Goal: Transaction & Acquisition: Purchase product/service

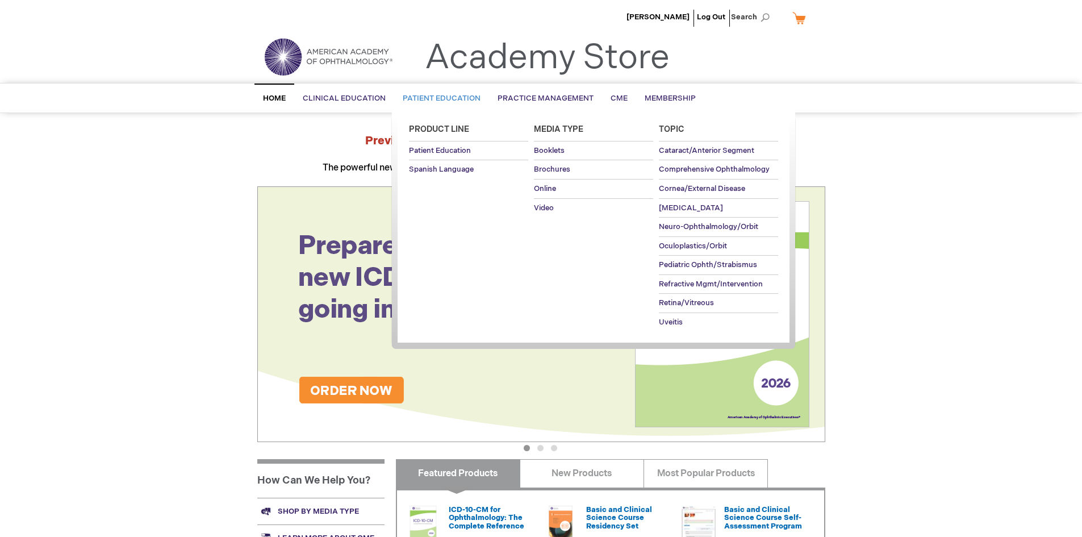
click at [446, 97] on span "Patient Education" at bounding box center [442, 98] width 78 height 9
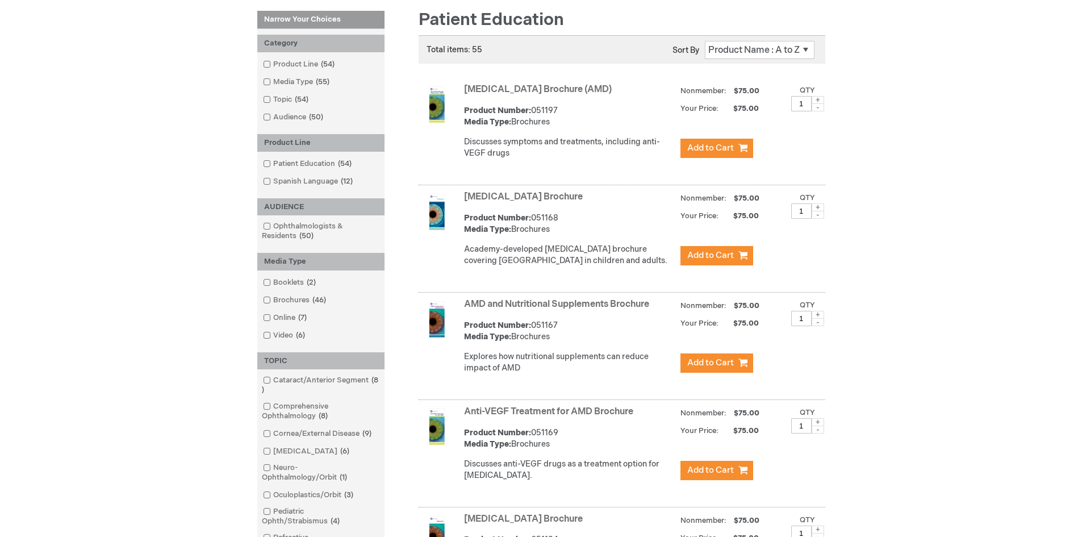
scroll to position [170, 0]
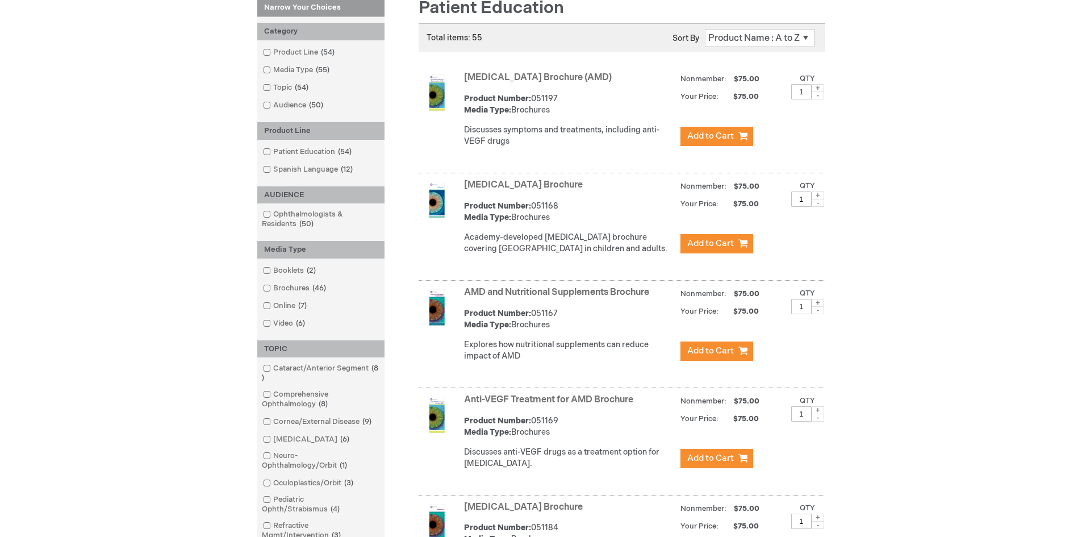
click at [816, 87] on span at bounding box center [818, 88] width 12 height 8
type input "2"
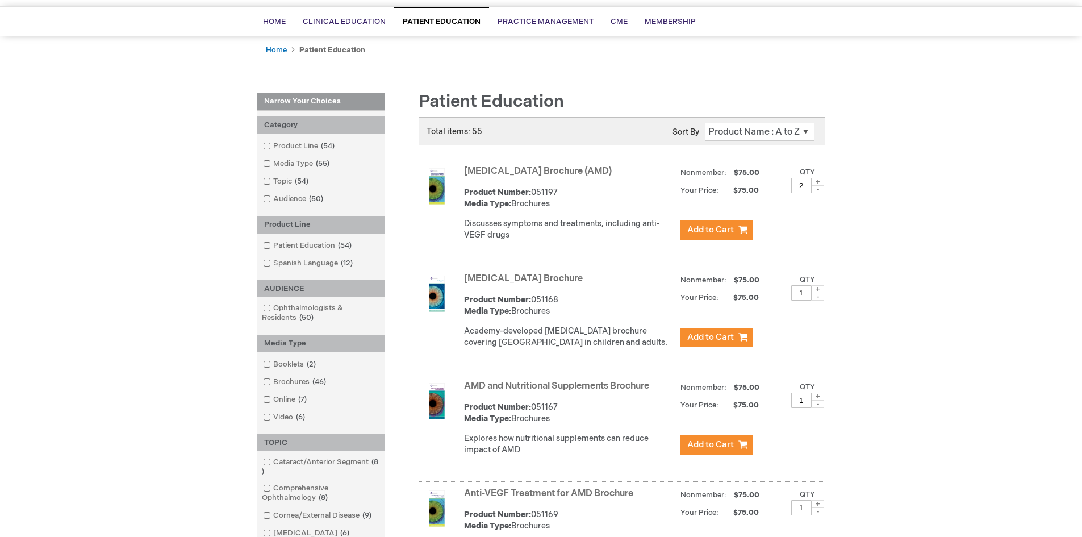
scroll to position [57, 0]
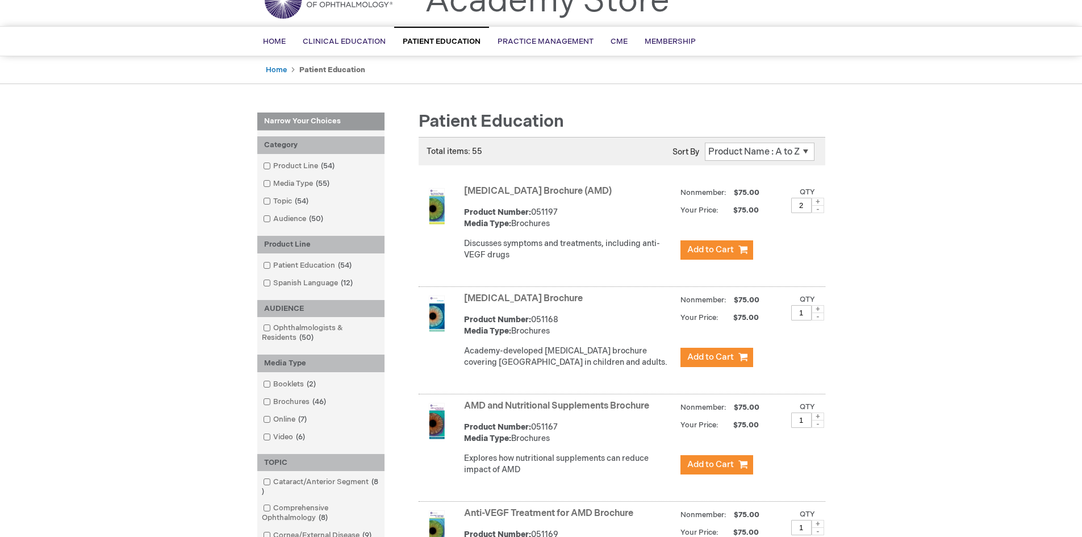
click at [754, 153] on select "Position Product Name : A to Z Product Name : Z to A Price : Low to High Price …" at bounding box center [760, 152] width 110 height 18
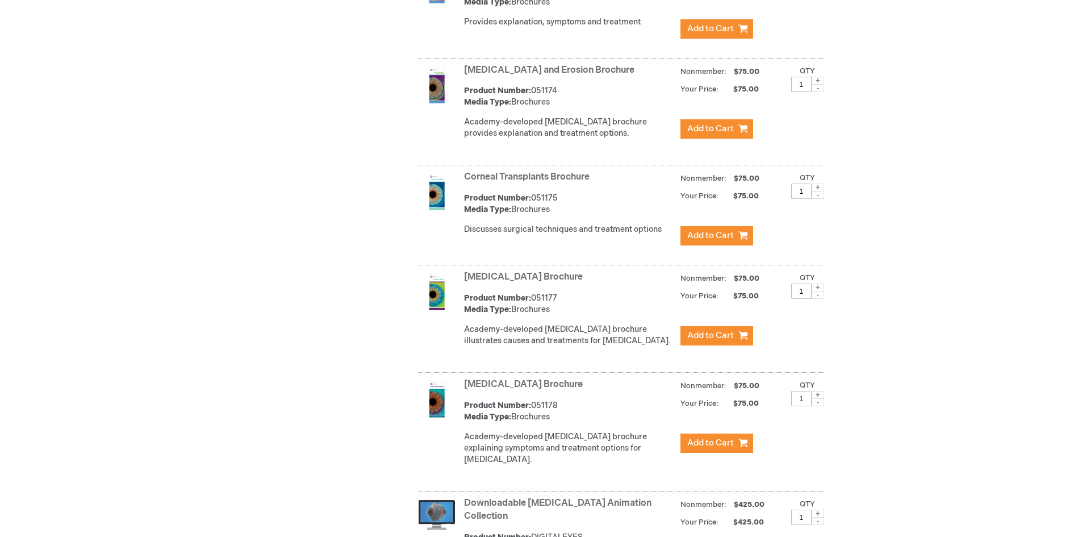
scroll to position [1307, 0]
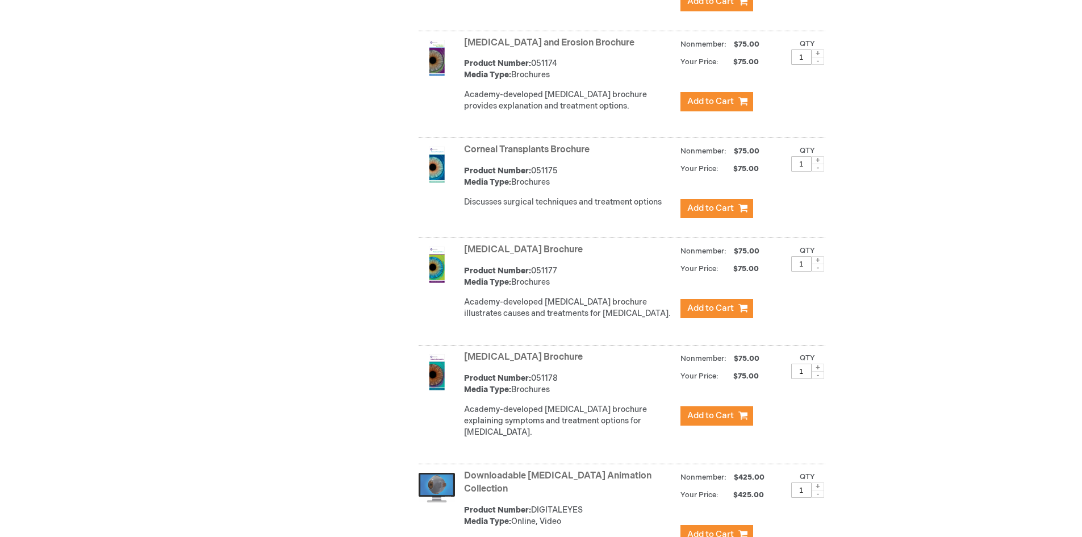
click at [819, 372] on span at bounding box center [818, 368] width 12 height 8
type input "2"
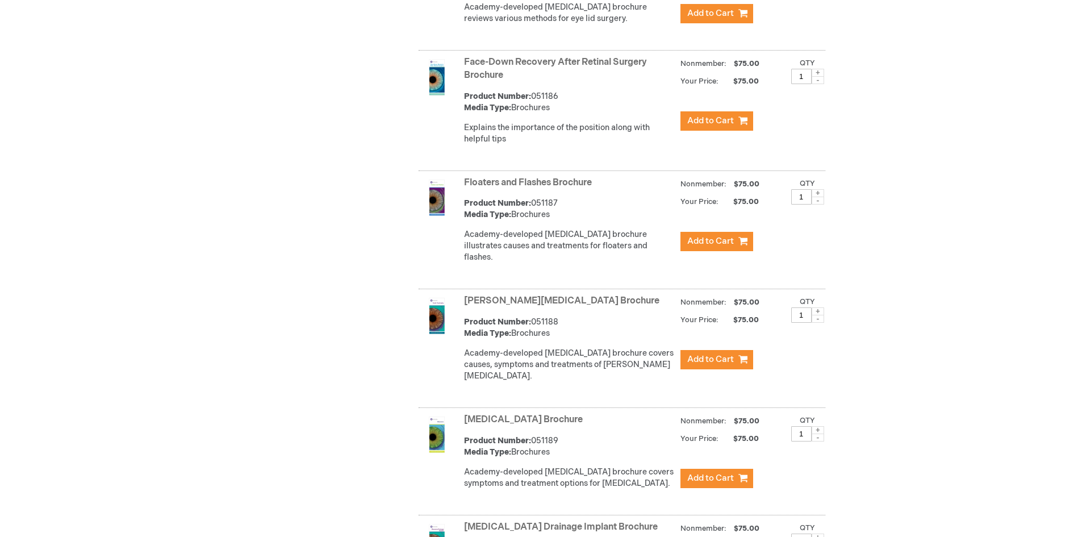
scroll to position [2321, 0]
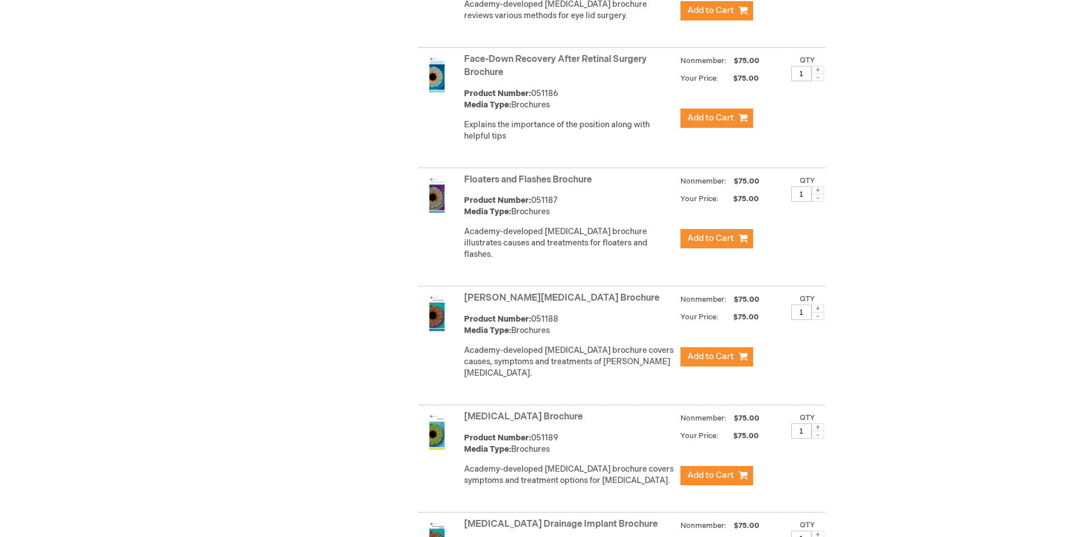
click at [815, 190] on span at bounding box center [818, 190] width 12 height 8
type input "2"
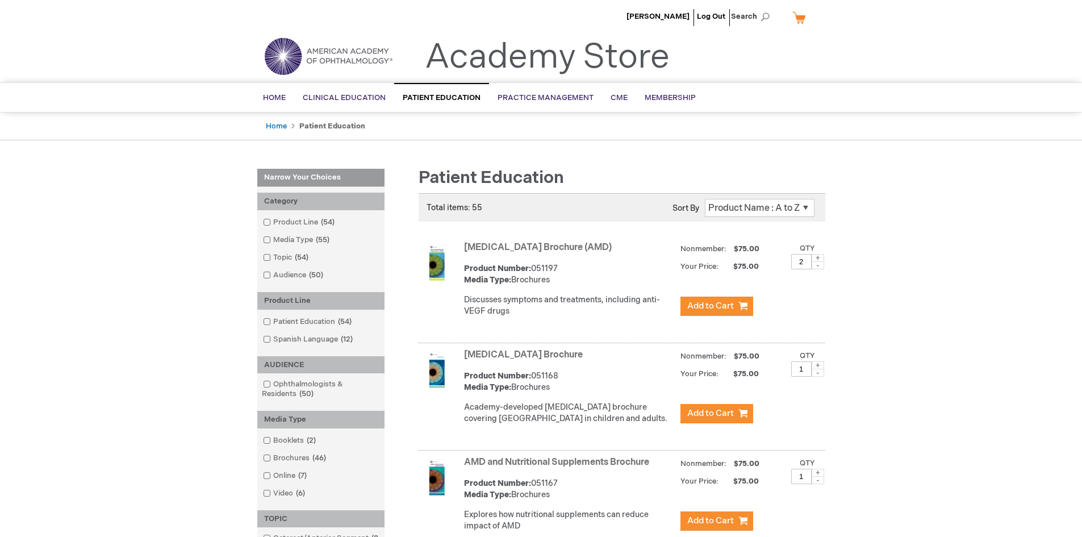
scroll to position [0, 0]
click at [716, 307] on span "Add to Cart" at bounding box center [710, 306] width 47 height 11
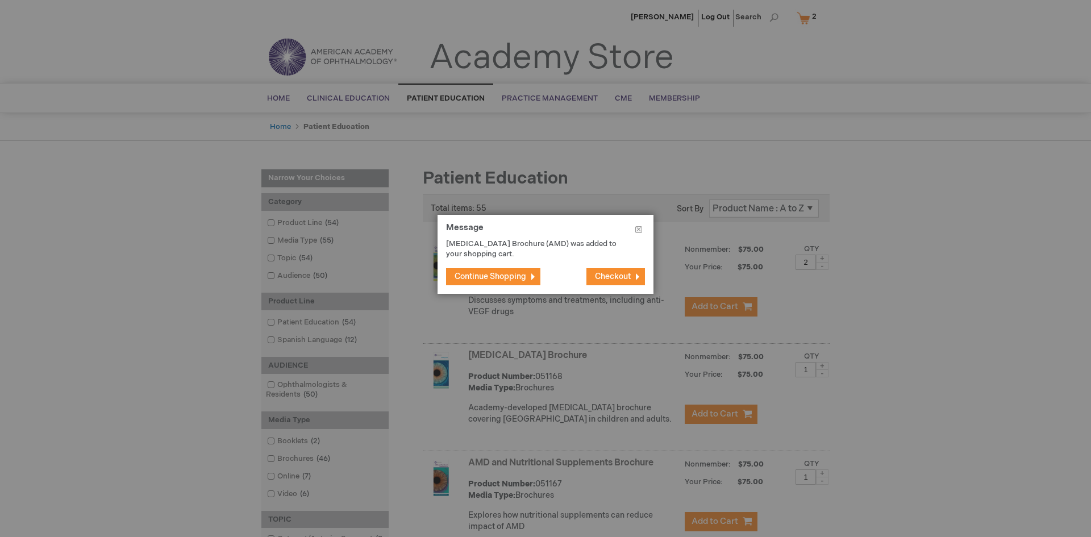
click at [468, 273] on span "Continue Shopping" at bounding box center [490, 277] width 72 height 10
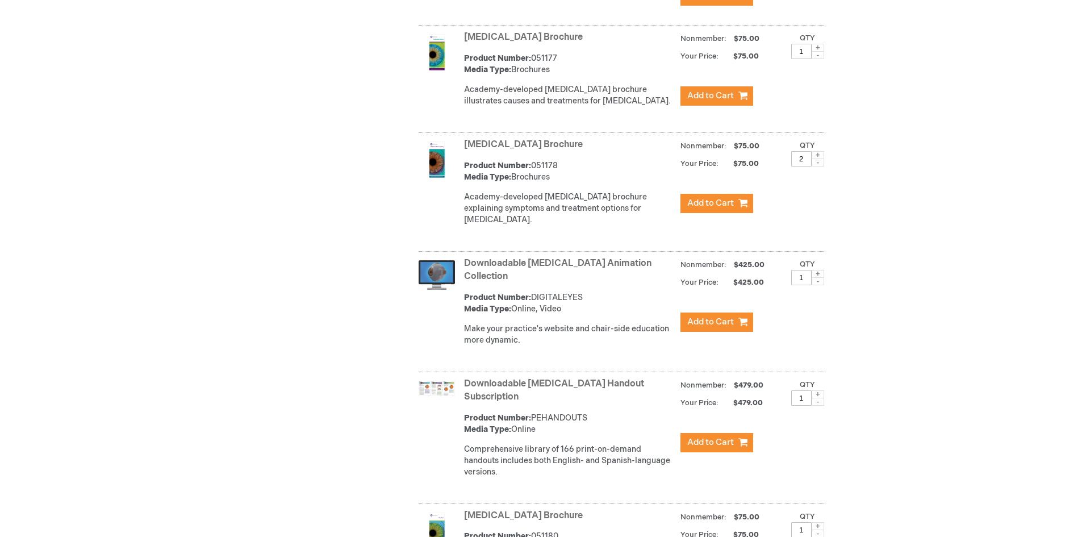
scroll to position [1534, 0]
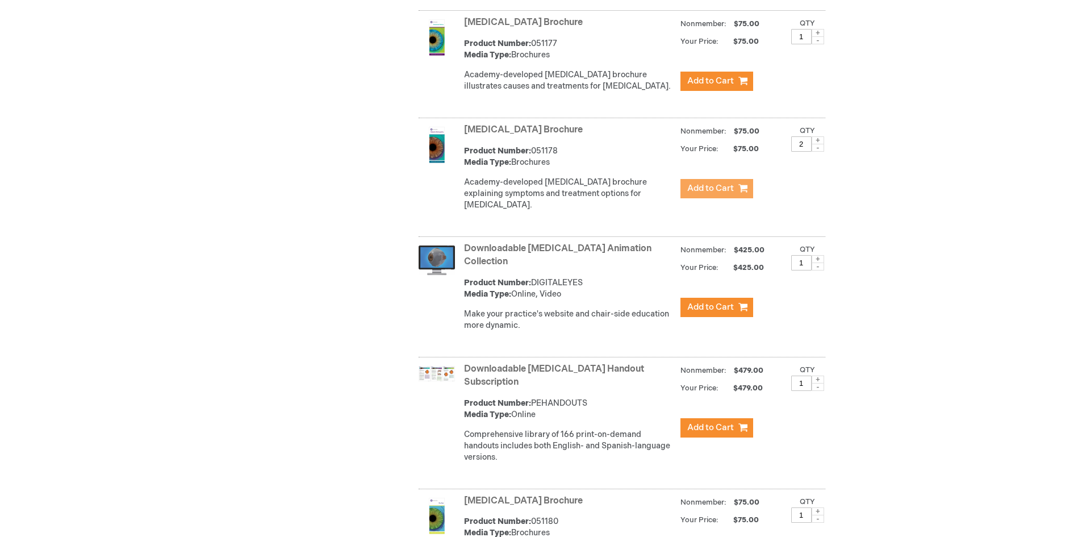
click at [704, 194] on span "Add to Cart" at bounding box center [710, 188] width 47 height 11
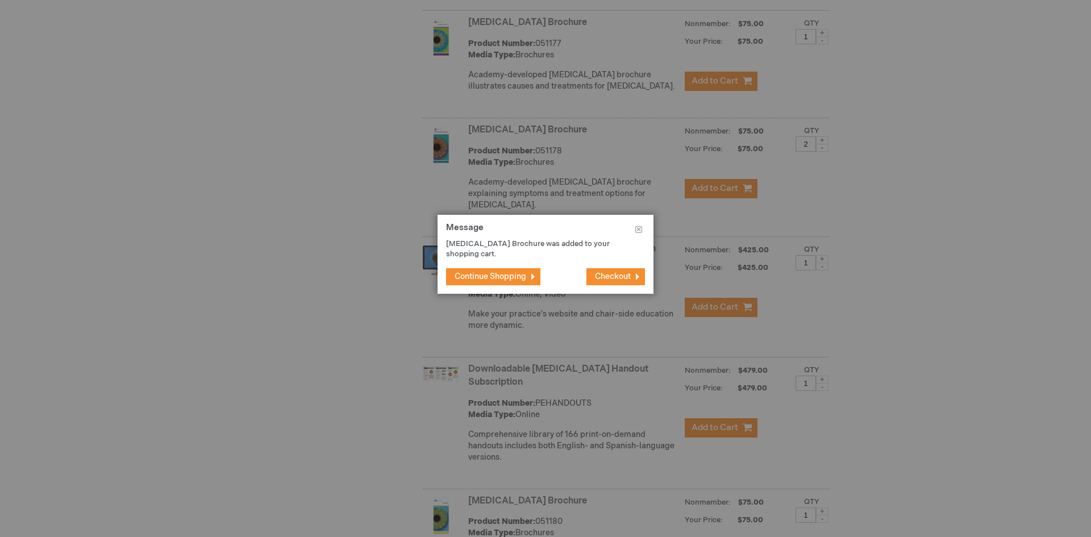
click at [486, 278] on span "Continue Shopping" at bounding box center [490, 277] width 72 height 10
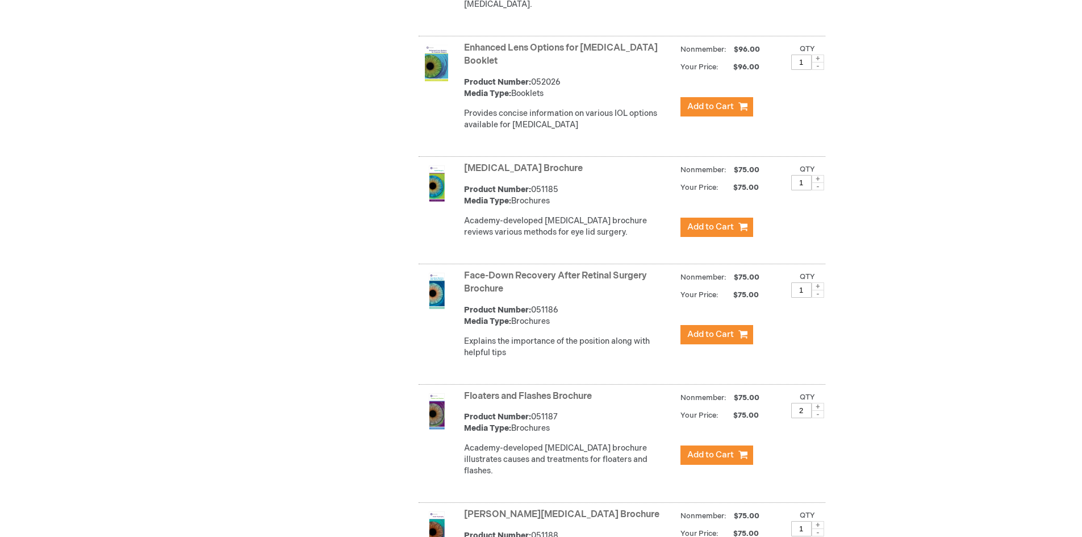
scroll to position [2159, 0]
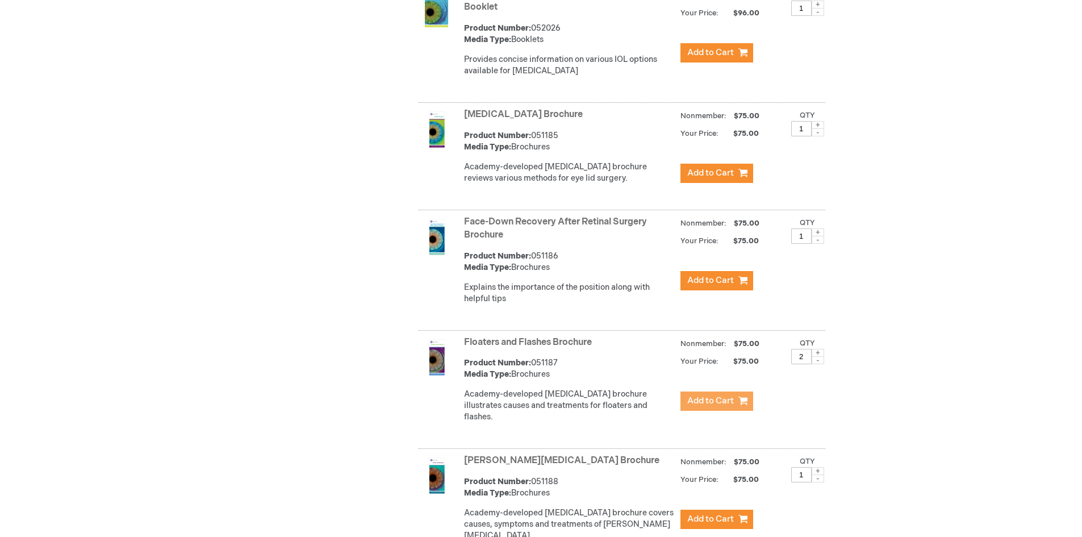
click at [707, 400] on span "Add to Cart" at bounding box center [710, 400] width 47 height 11
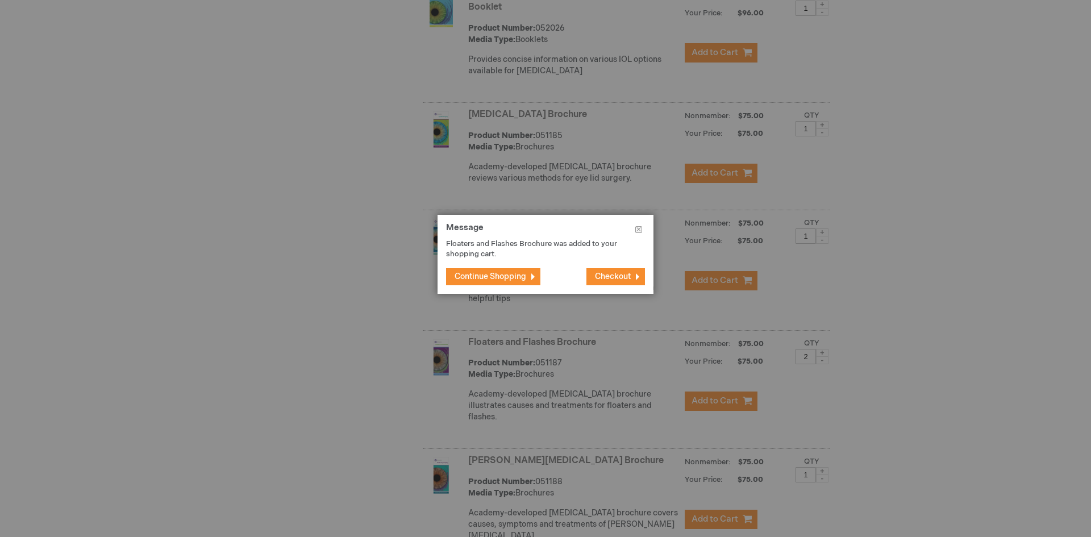
click at [500, 280] on span "Continue Shopping" at bounding box center [490, 277] width 72 height 10
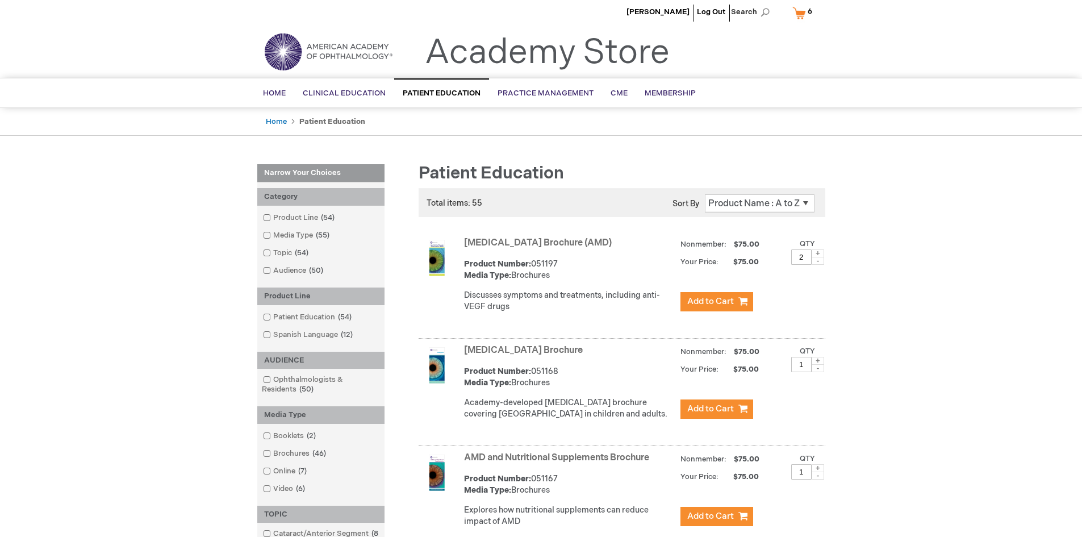
scroll to position [0, 0]
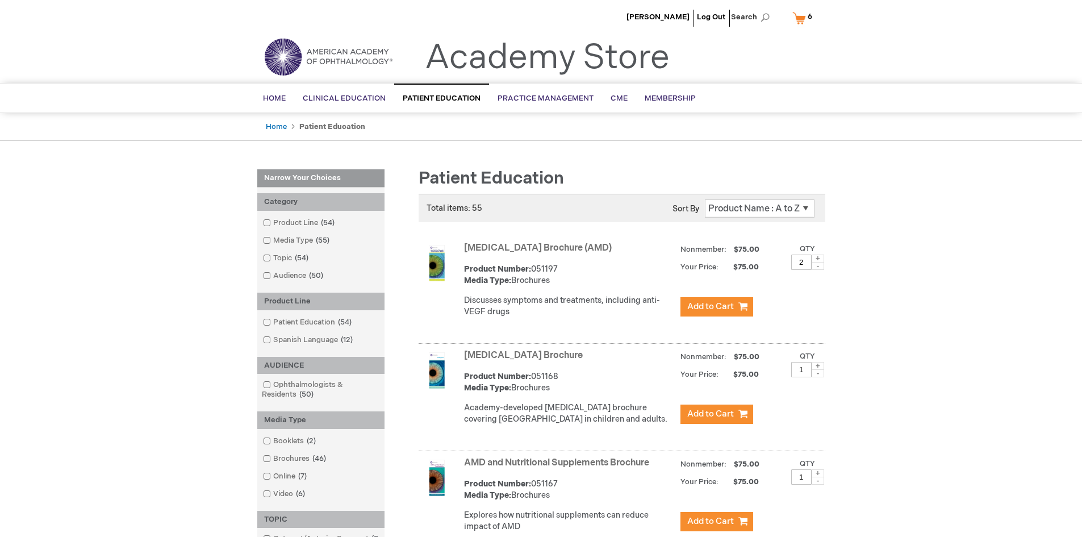
click at [804, 15] on link "My Cart 6 6 items" at bounding box center [805, 18] width 30 height 20
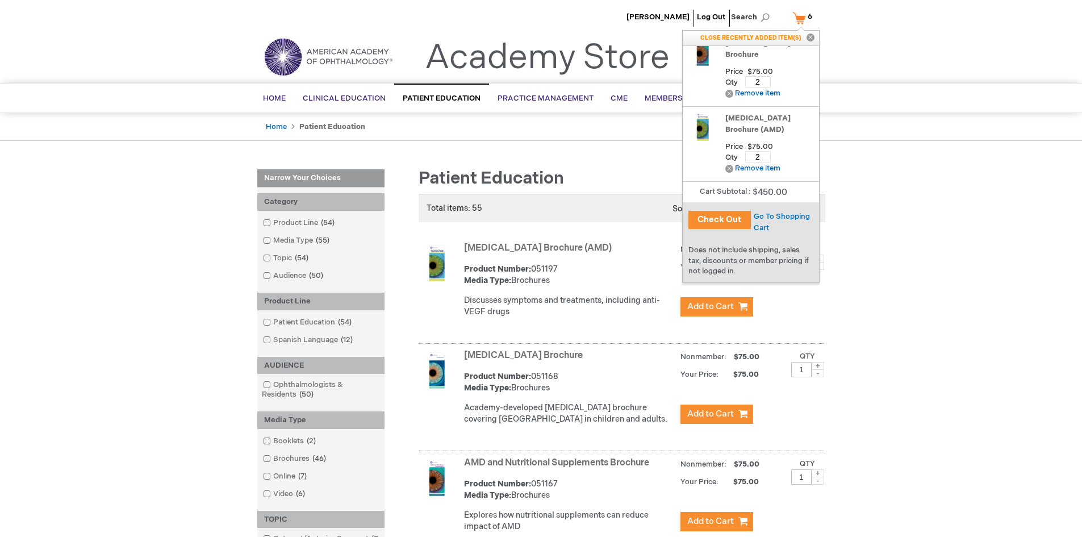
scroll to position [101, 0]
click at [730, 219] on button "Check Out" at bounding box center [719, 220] width 62 height 18
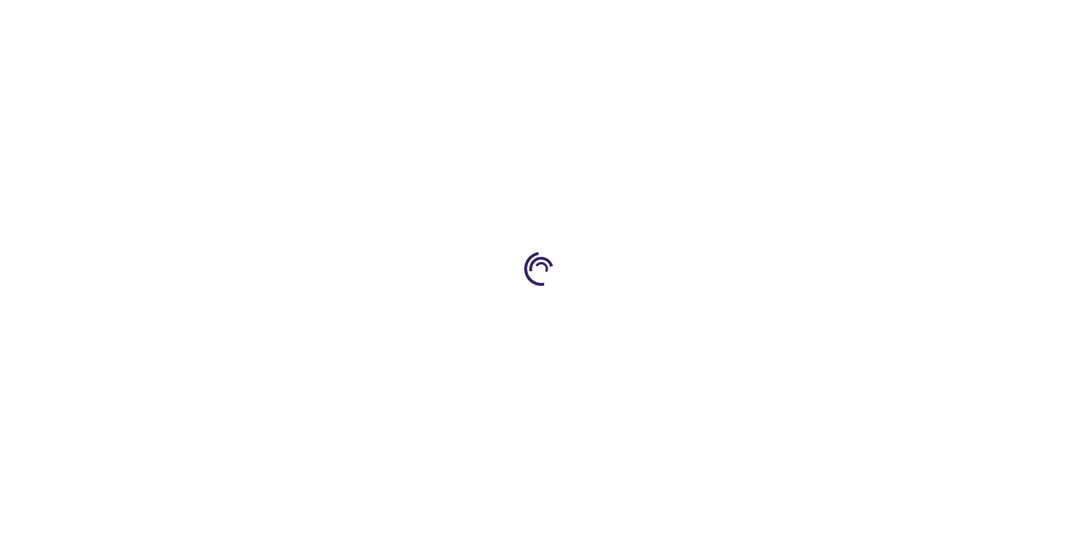
select select "US"
select select "47"
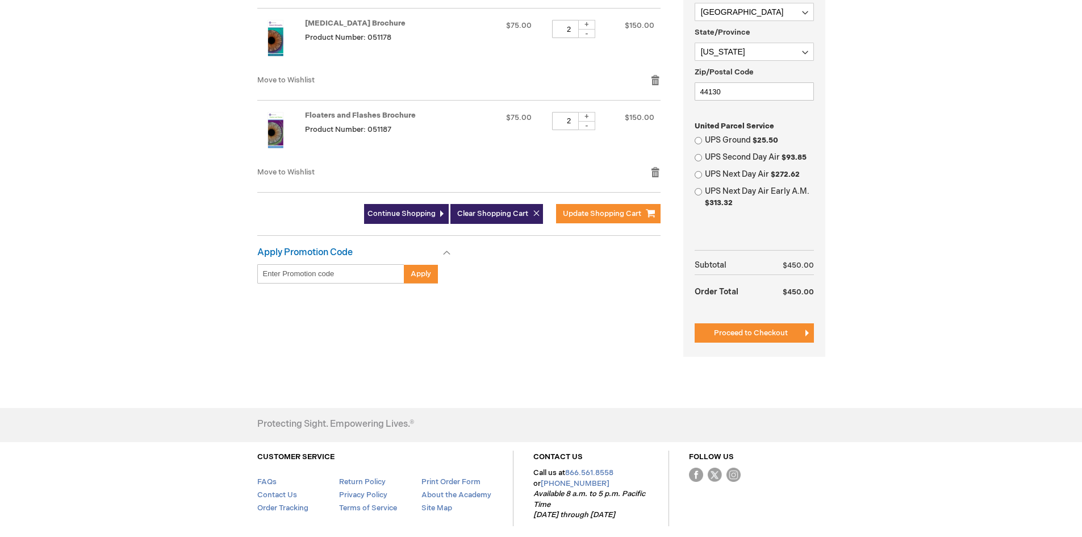
scroll to position [398, 0]
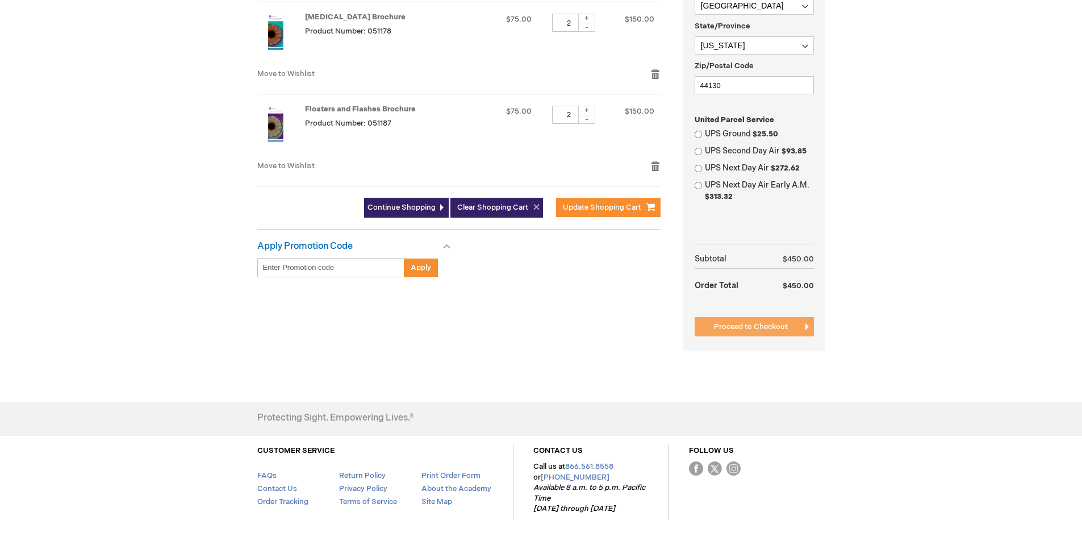
click at [746, 328] on span "Proceed to Checkout" at bounding box center [751, 326] width 74 height 9
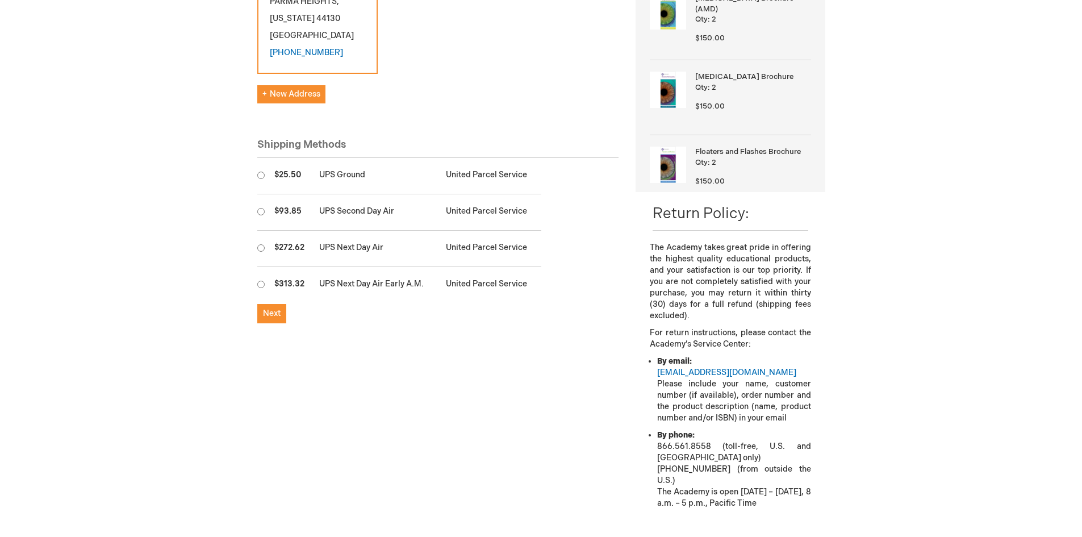
scroll to position [186, 0]
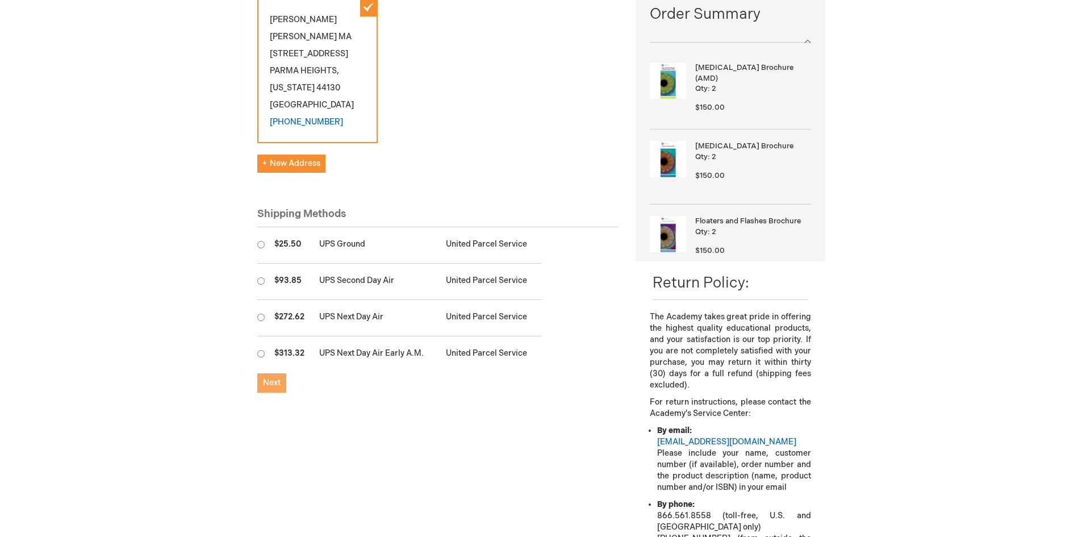
click at [273, 378] on span "Next" at bounding box center [272, 383] width 18 height 10
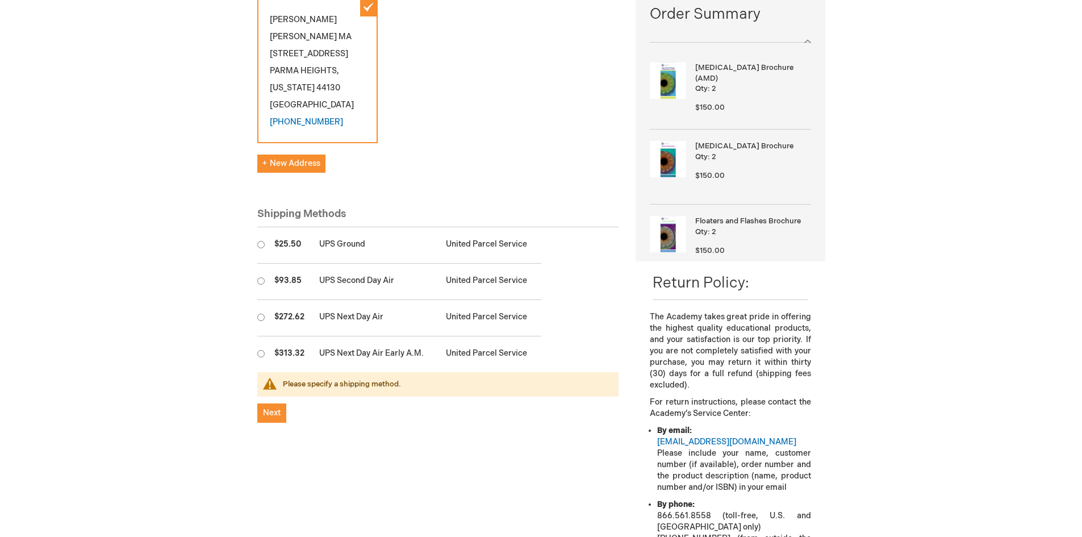
click at [257, 241] on input "radio" at bounding box center [260, 244] width 7 height 7
radio input "true"
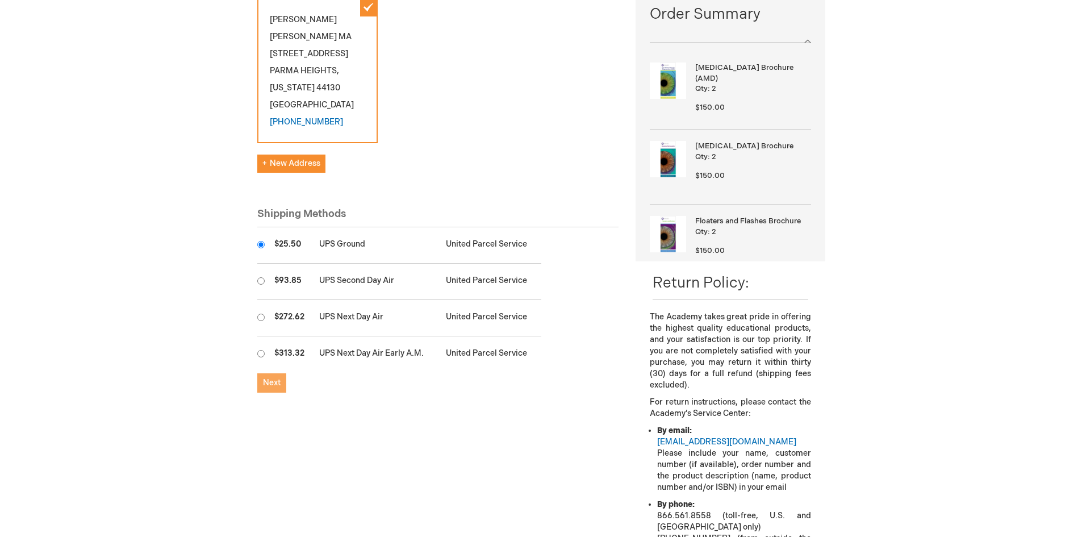
click at [272, 378] on span "Next" at bounding box center [272, 383] width 18 height 10
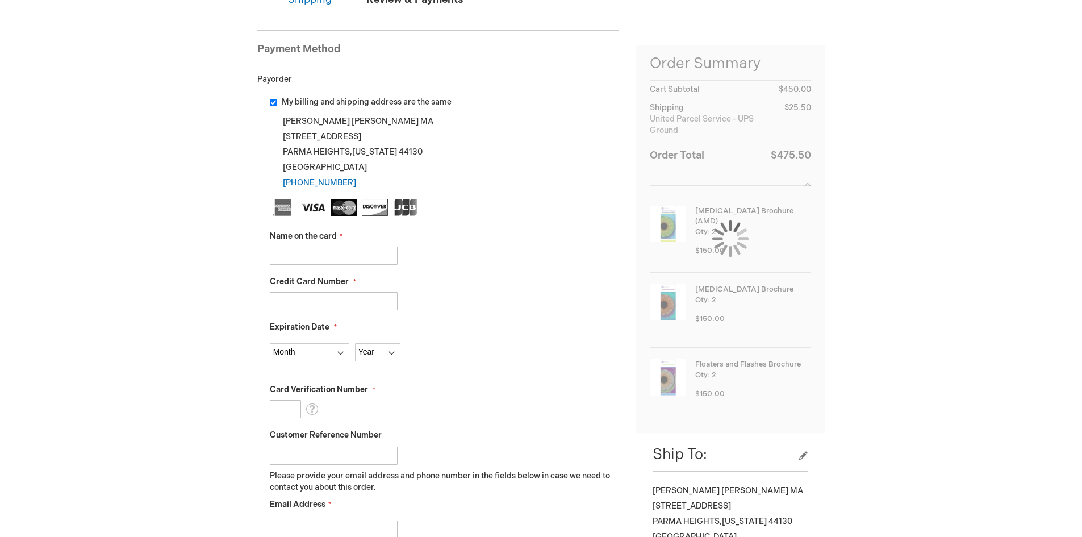
scroll to position [170, 0]
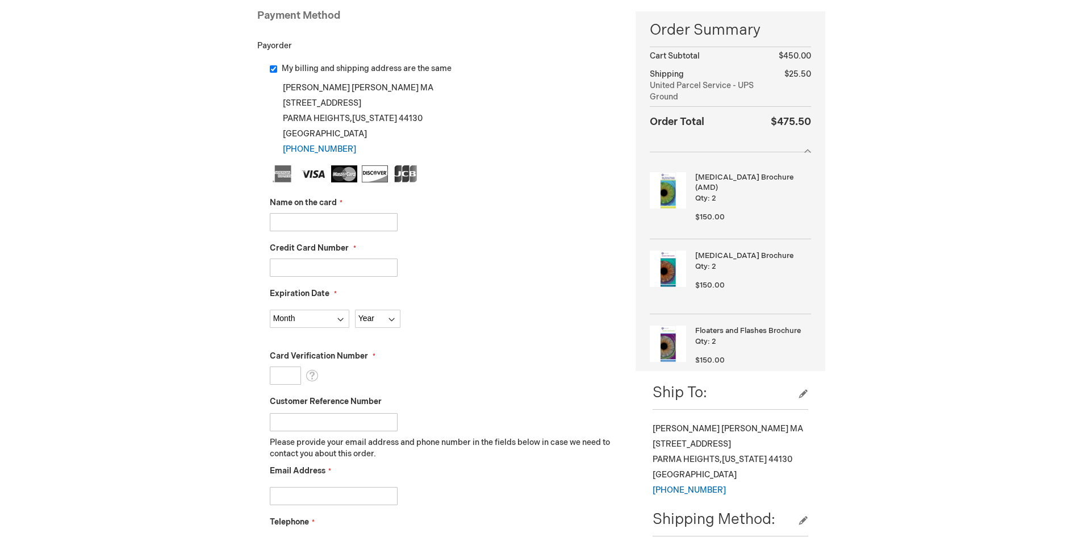
click at [322, 223] on input "Name on the card" at bounding box center [334, 222] width 128 height 18
type input "susan roberts"
click at [311, 270] on input "Credit Card Number" at bounding box center [334, 267] width 128 height 18
type input "4246315377005416"
click at [292, 318] on select "Month 01 - January 02 - February 03 - March 04 - April 05 - May 06 - June 07 - …" at bounding box center [310, 319] width 80 height 18
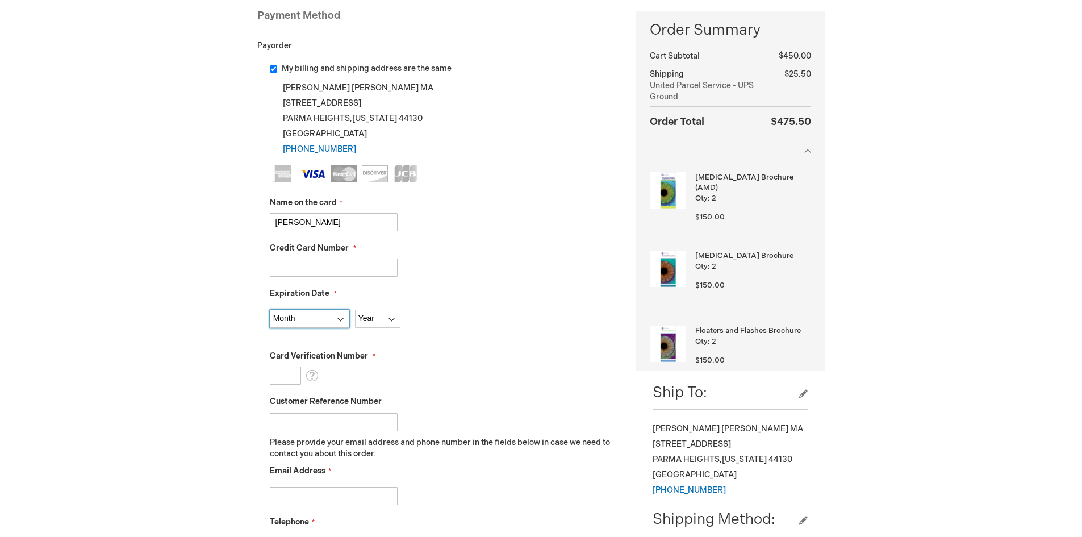
select select "8"
click at [270, 310] on select "Month 01 - January 02 - February 03 - March 04 - April 05 - May 06 - June 07 - …" at bounding box center [310, 319] width 80 height 18
click at [372, 321] on select "Year 2025 2026 2027 2028 2029 2030 2031 2032 2033 2034 2035" at bounding box center [377, 319] width 45 height 18
select select "2028"
click at [355, 310] on select "Year 2025 2026 2027 2028 2029 2030 2031 2032 2033 2034 2035" at bounding box center [377, 319] width 45 height 18
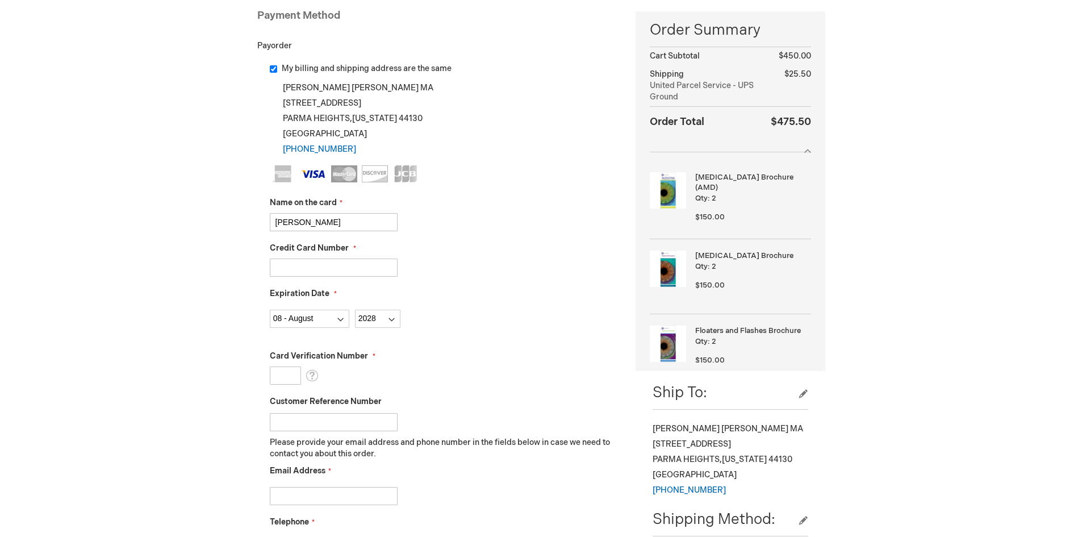
click at [279, 372] on input "Card Verification Number" at bounding box center [285, 375] width 31 height 18
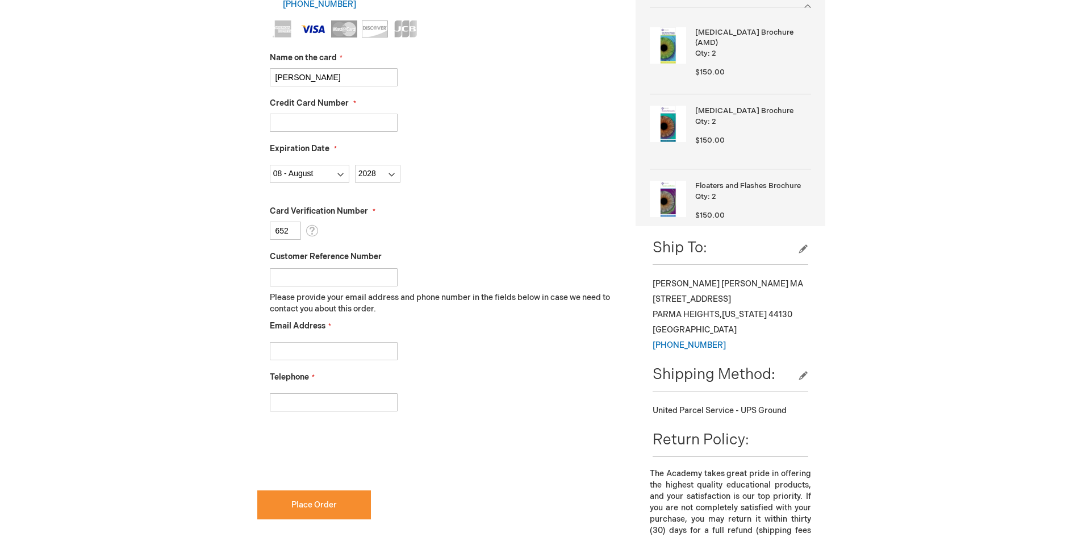
scroll to position [341, 0]
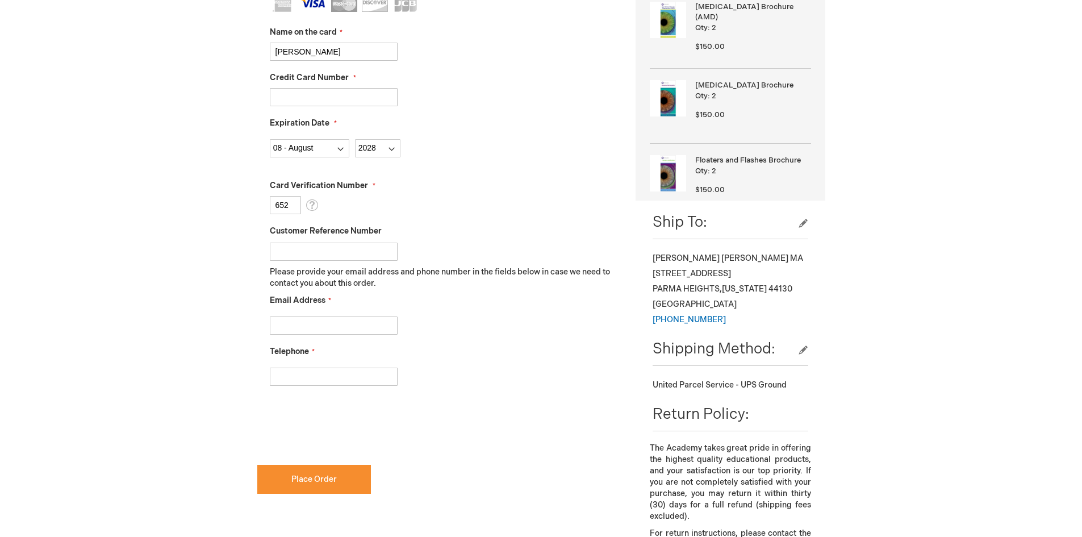
type input "652"
click at [323, 330] on input "Email Address" at bounding box center [334, 325] width 128 height 18
type input "sroberts@northernohioeye.com"
type input "4408862020"
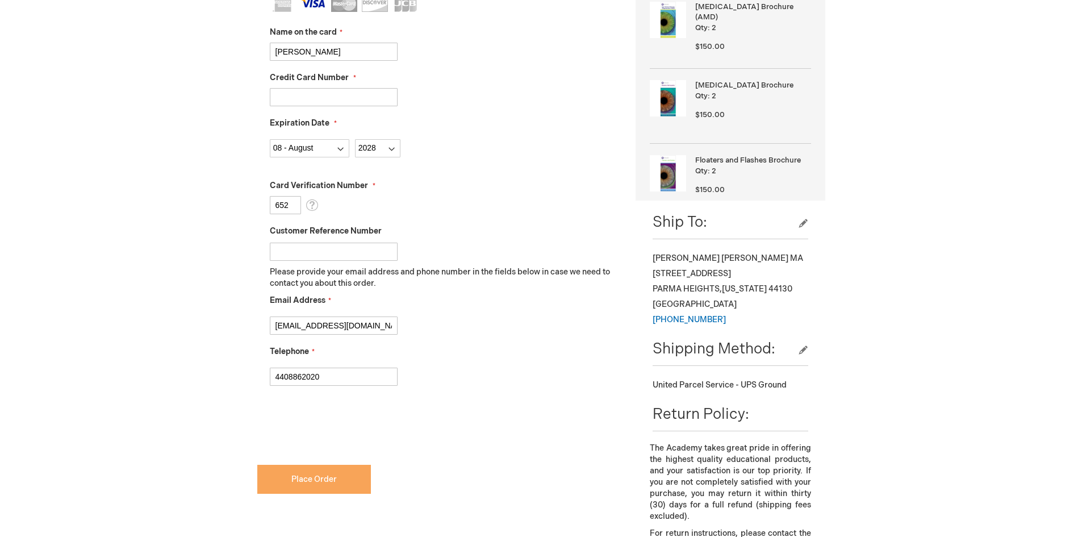
checkbox input "true"
click at [303, 479] on span "Place Order" at bounding box center [313, 479] width 45 height 10
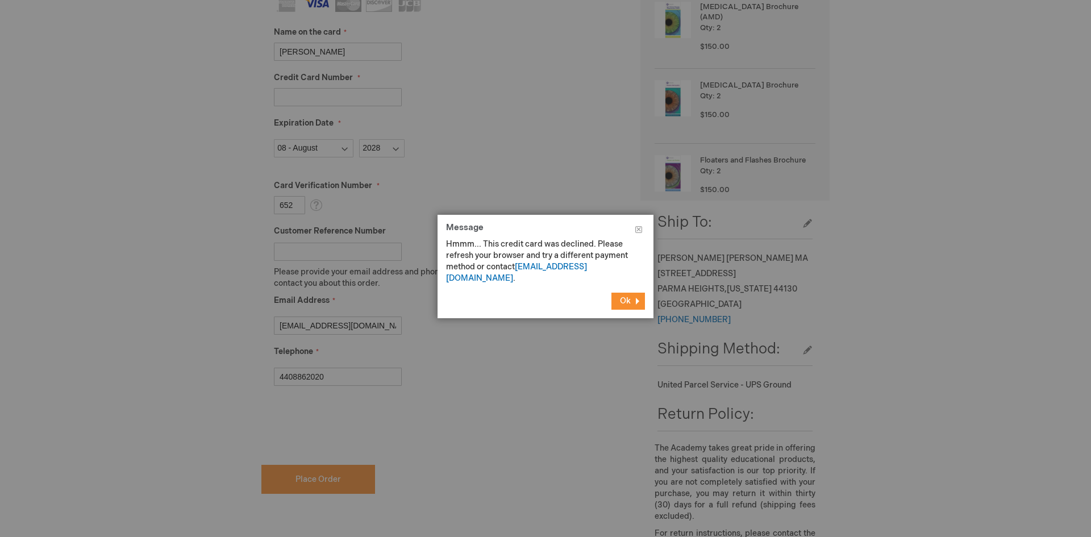
drag, startPoint x: 638, startPoint y: 292, endPoint x: 602, endPoint y: 286, distance: 36.9
click at [638, 293] on button "Ok" at bounding box center [628, 301] width 34 height 17
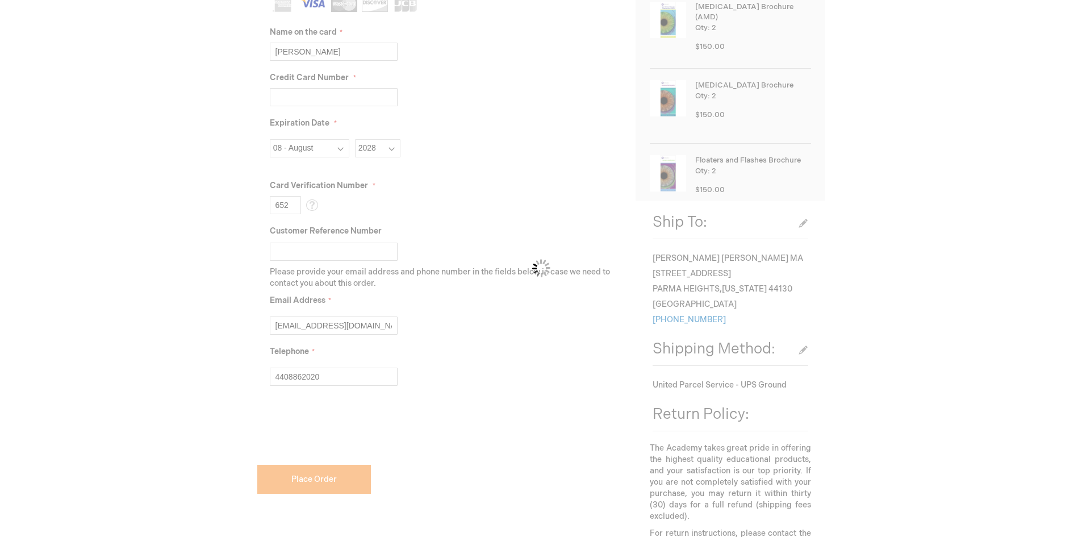
click at [289, 203] on div "Please wait..." at bounding box center [541, 268] width 1082 height 537
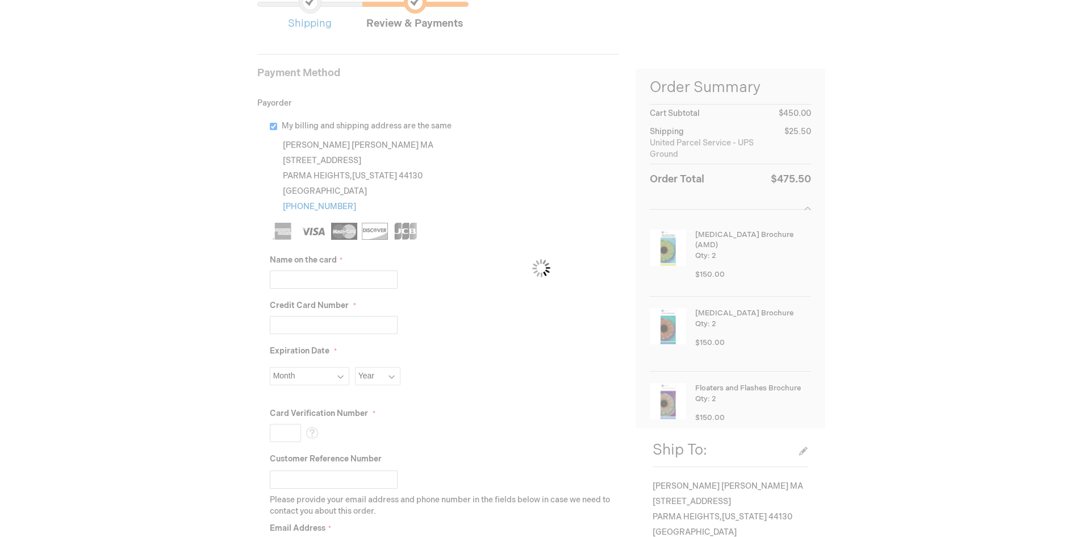
scroll to position [114, 0]
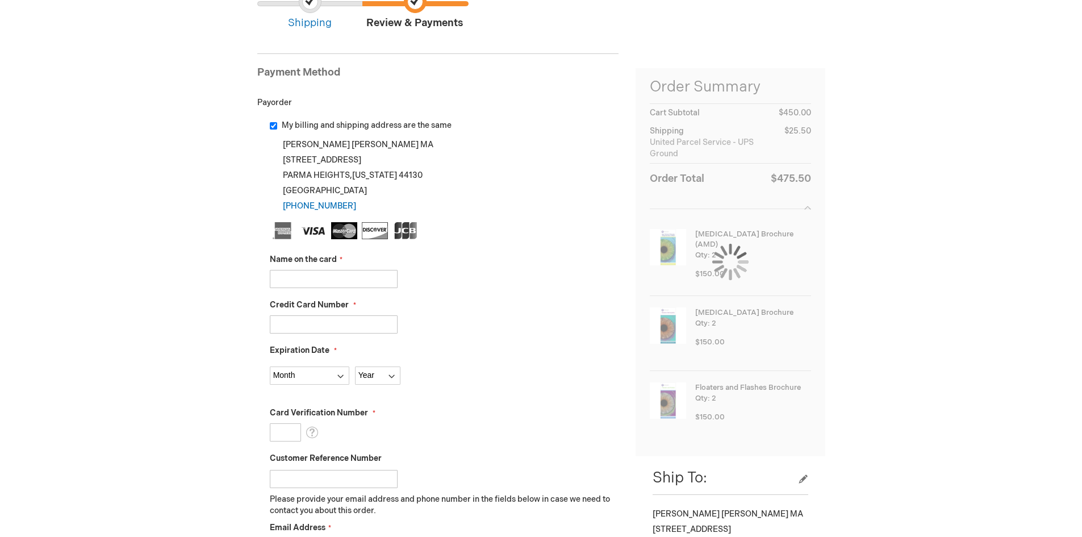
click at [320, 281] on input "Name on the card" at bounding box center [334, 279] width 128 height 18
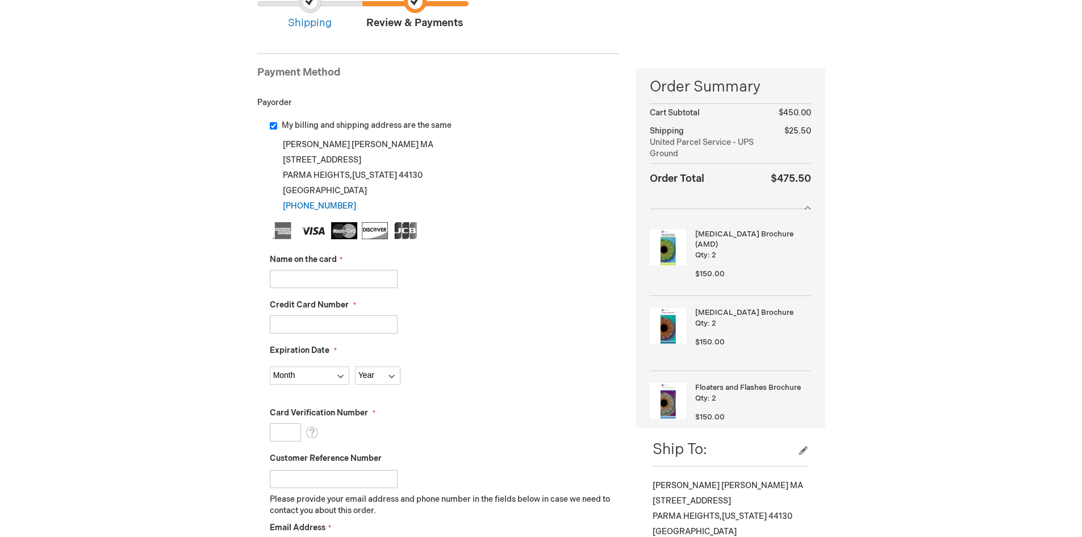
type input "susan roberts"
click at [332, 321] on input "Credit Card Number" at bounding box center [334, 324] width 128 height 18
type input "4246315377005416"
click at [327, 374] on select "Month 01 - January 02 - February 03 - March 04 - April 05 - May 06 - June 07 - …" at bounding box center [310, 375] width 80 height 18
select select "8"
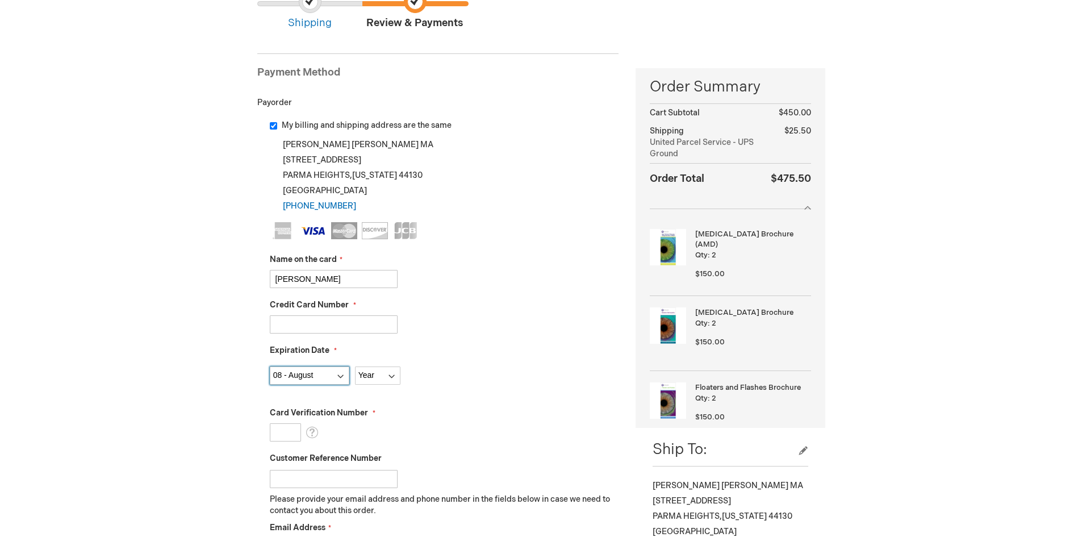
click at [270, 366] on select "Month 01 - January 02 - February 03 - March 04 - April 05 - May 06 - June 07 - …" at bounding box center [310, 375] width 80 height 18
click at [373, 373] on select "Year 2025 2026 2027 2028 2029 2030 2031 2032 2033 2034 2035" at bounding box center [377, 375] width 45 height 18
select select "2028"
click at [355, 366] on select "Year 2025 2026 2027 2028 2029 2030 2031 2032 2033 2034 2035" at bounding box center [377, 375] width 45 height 18
click at [285, 434] on input "Card Verification Number" at bounding box center [285, 432] width 31 height 18
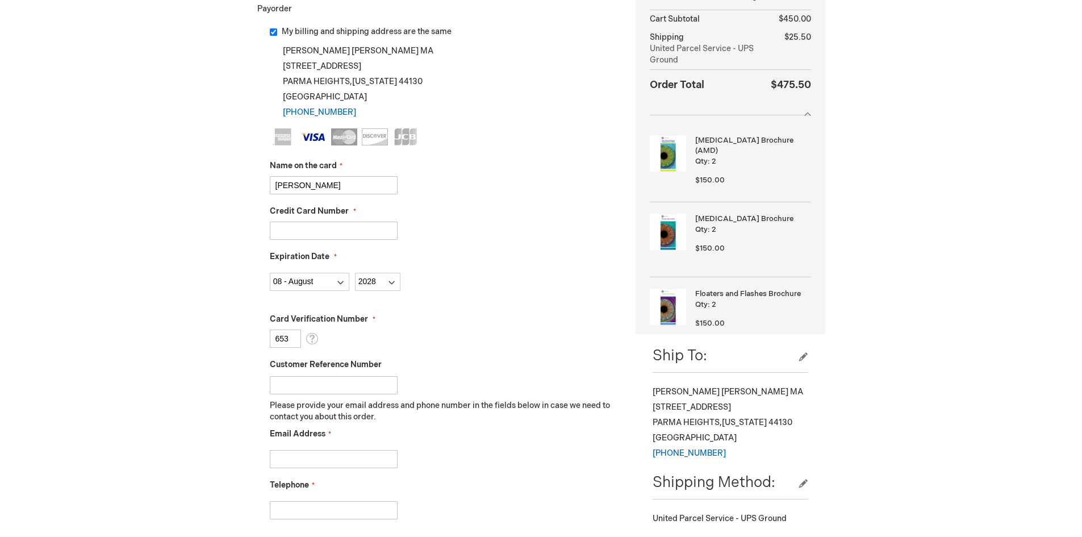
scroll to position [227, 0]
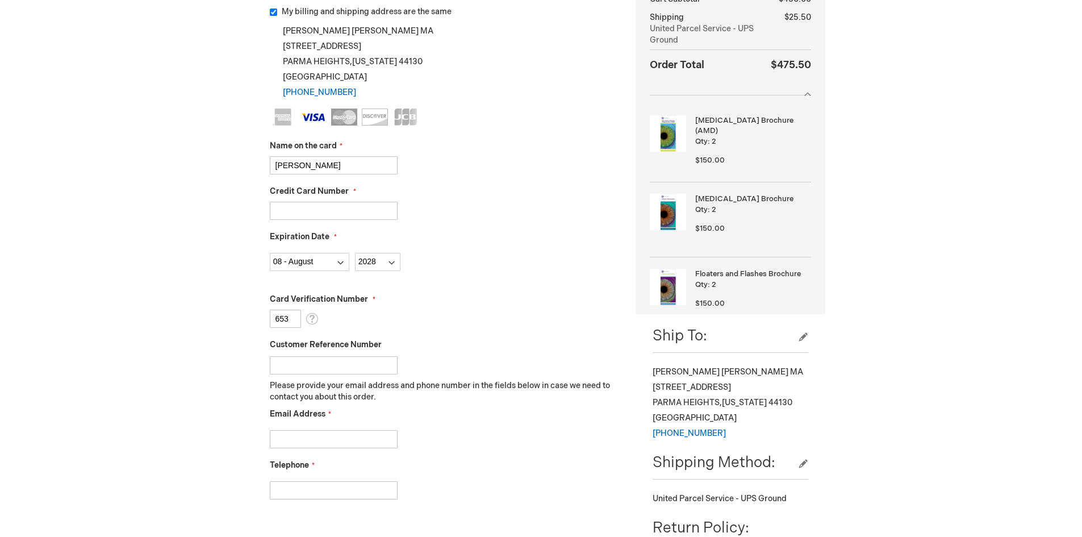
type input "653"
click at [310, 442] on input "Email Address" at bounding box center [334, 439] width 128 height 18
type input "sroberts@northernohioeye.com"
type input "4408862020"
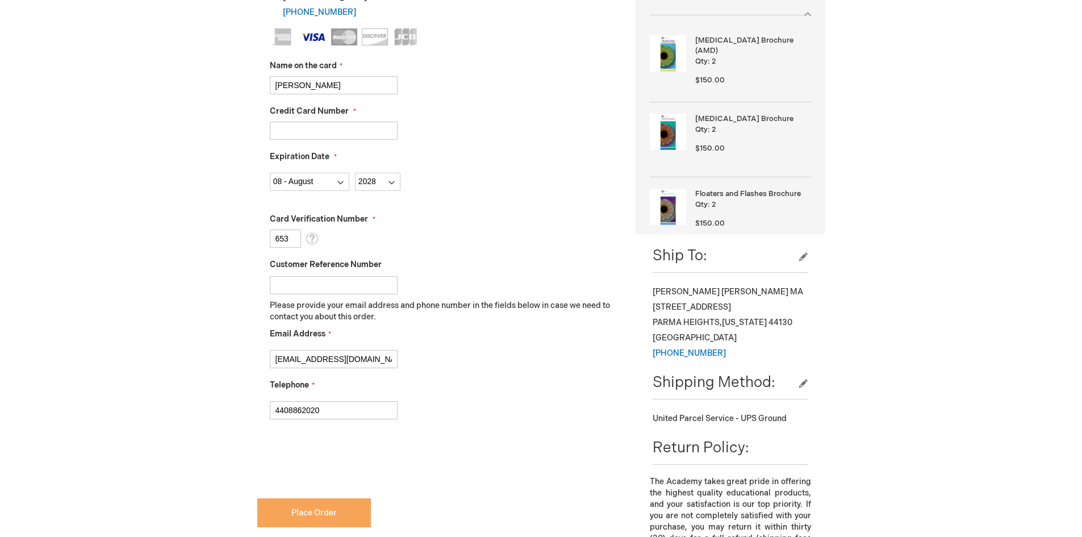
scroll to position [341, 0]
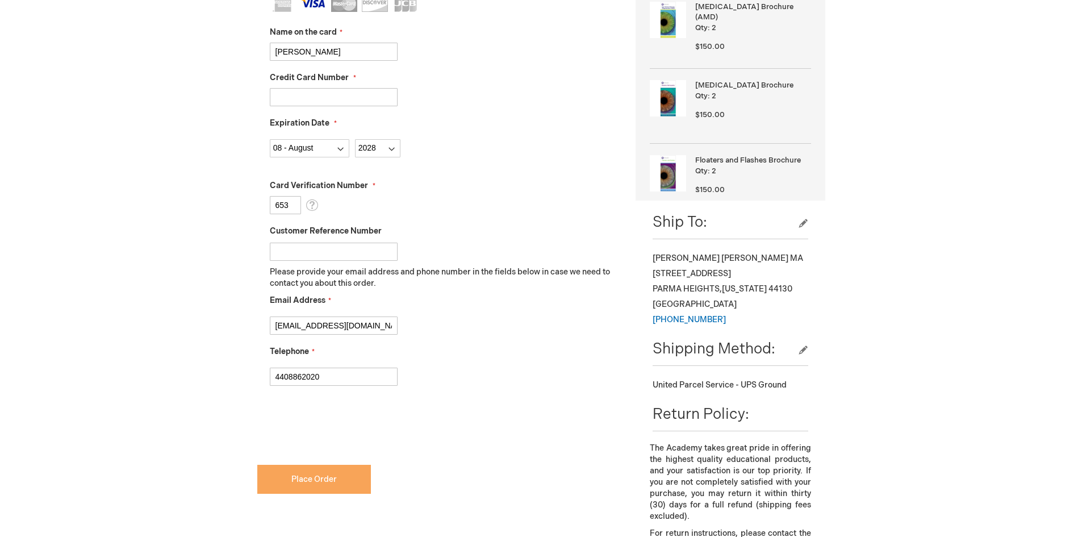
checkbox input "true"
click at [306, 481] on span "Place Order" at bounding box center [313, 479] width 45 height 10
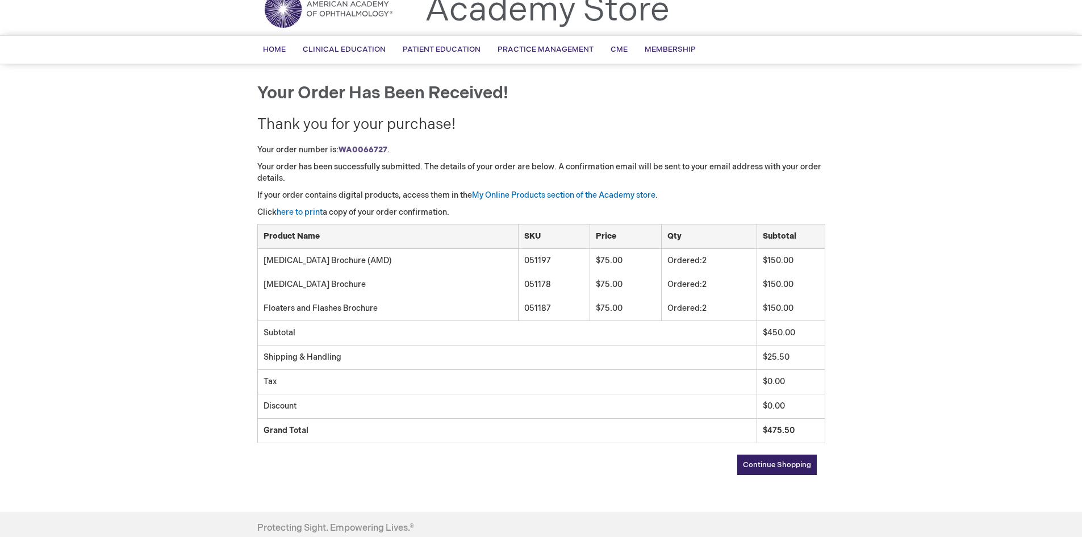
scroll to position [32, 0]
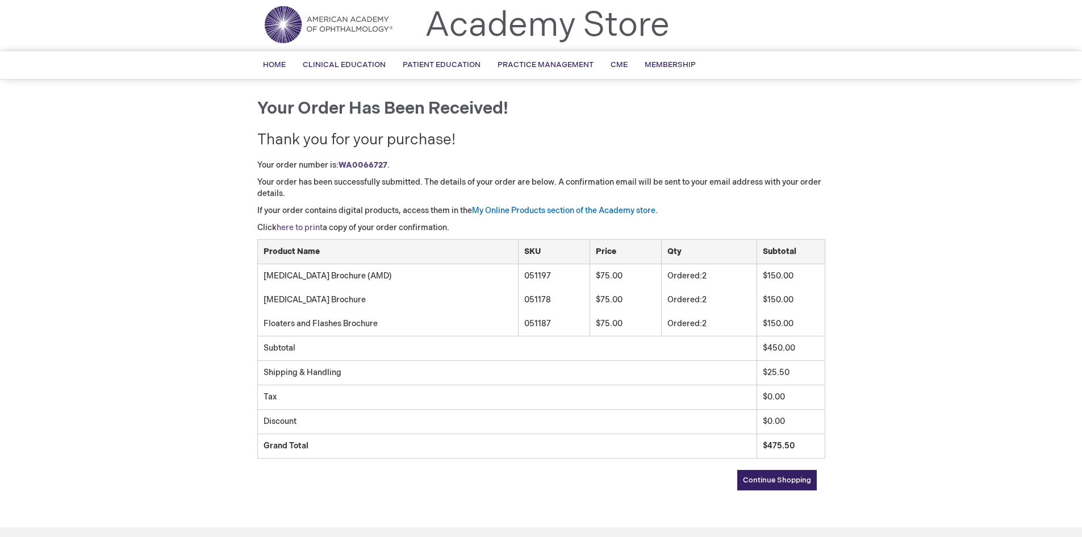
click at [295, 224] on link "here to print" at bounding box center [300, 228] width 46 height 10
